Goal: Navigation & Orientation: Find specific page/section

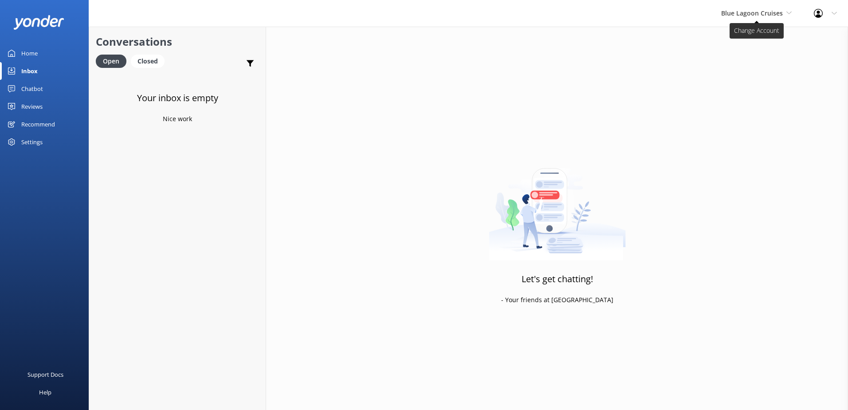
click at [746, 12] on span "Blue Lagoon Cruises" at bounding box center [752, 13] width 62 height 8
click at [748, 33] on link "South Sea Sailing" at bounding box center [754, 37] width 89 height 21
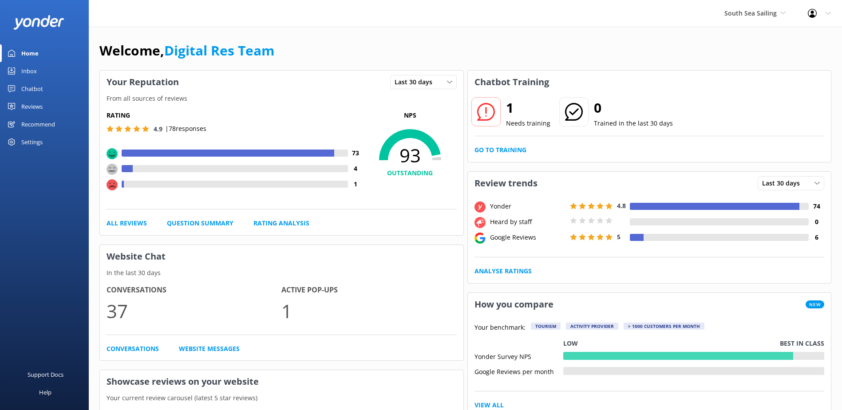
click at [31, 83] on div "Chatbot" at bounding box center [32, 89] width 22 height 18
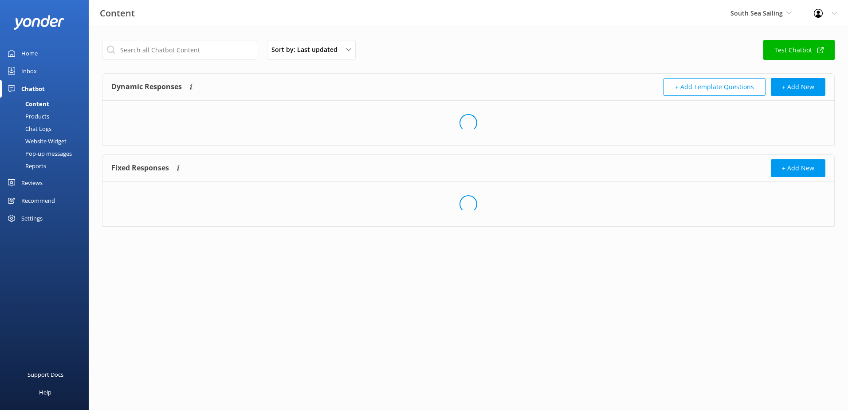
click at [36, 71] on div "Inbox" at bounding box center [29, 71] width 16 height 18
